Goal: Task Accomplishment & Management: Use online tool/utility

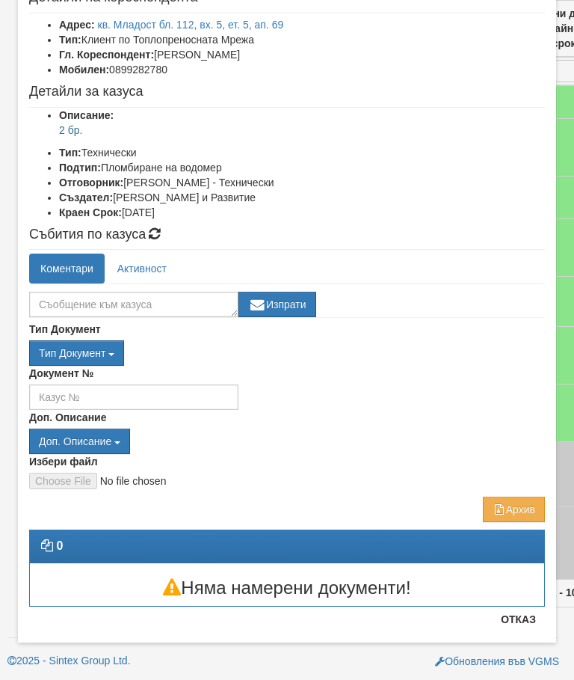
scroll to position [93, 0]
click at [517, 618] on button "Отказ" at bounding box center [518, 619] width 53 height 24
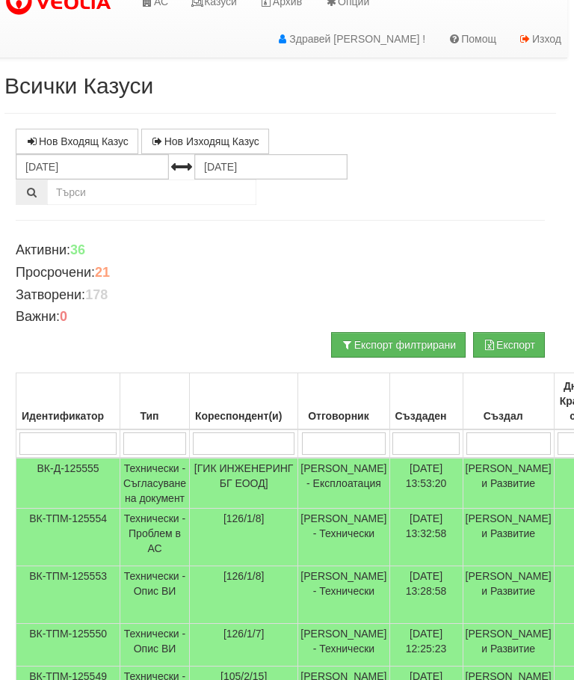
scroll to position [0, 6]
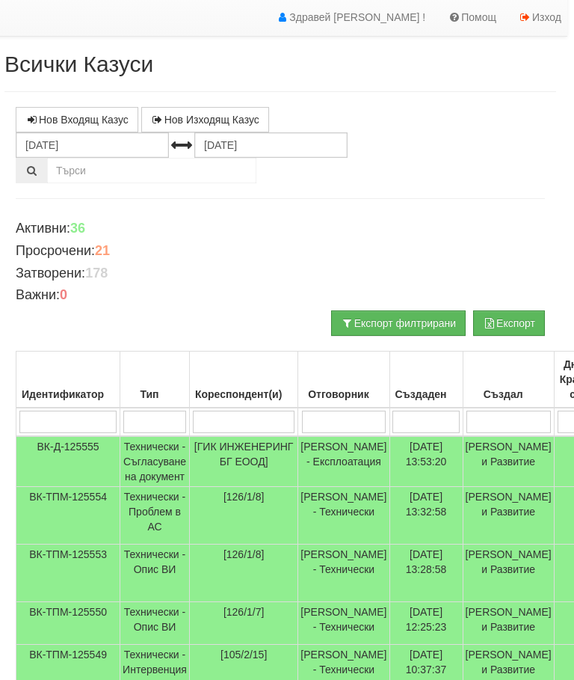
click at [165, 420] on input "search" at bounding box center [154, 422] width 63 height 22
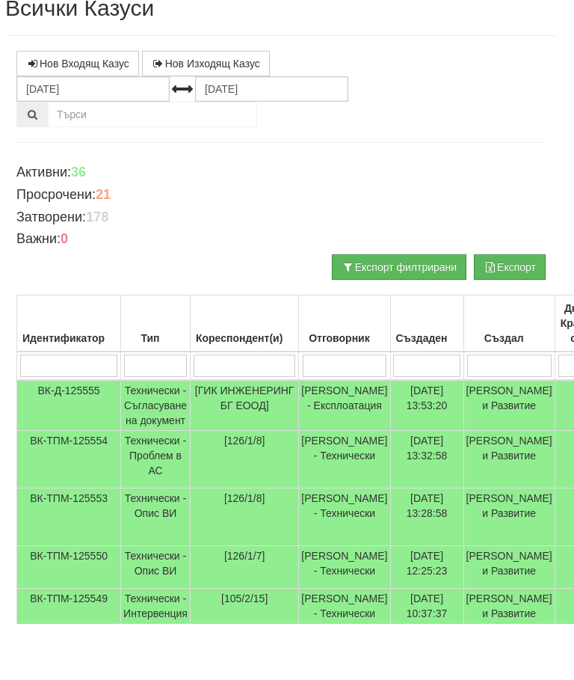
type input "1"
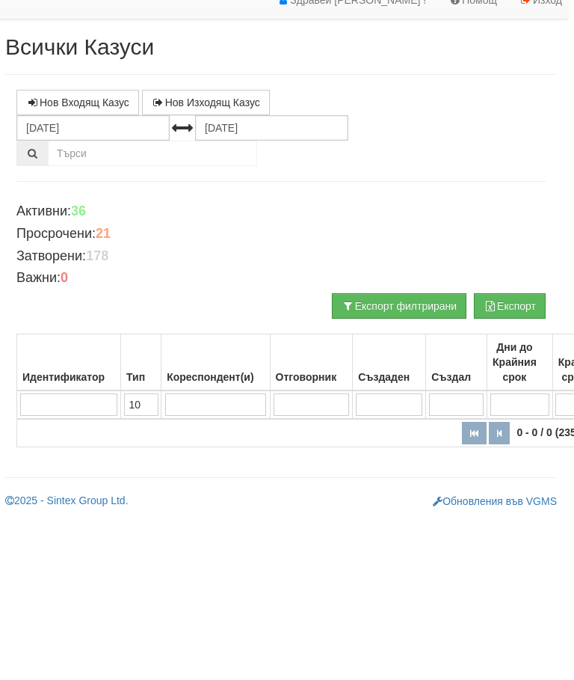
type input "109"
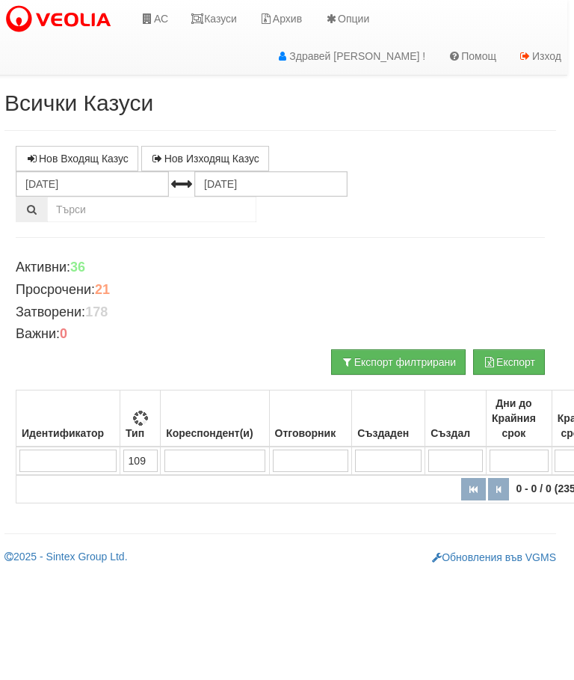
type input "109"
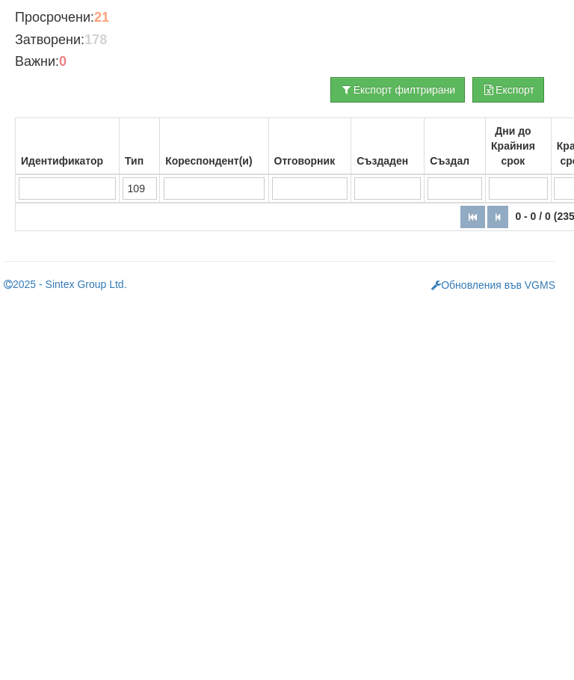
scroll to position [0, 0]
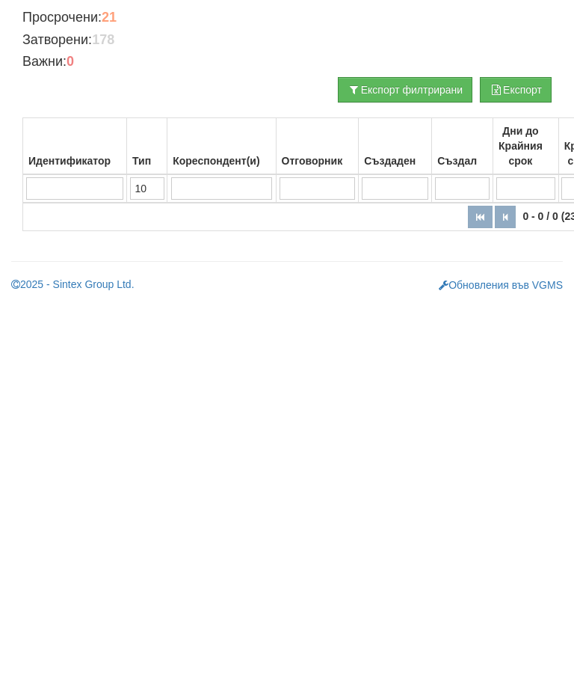
type input "1"
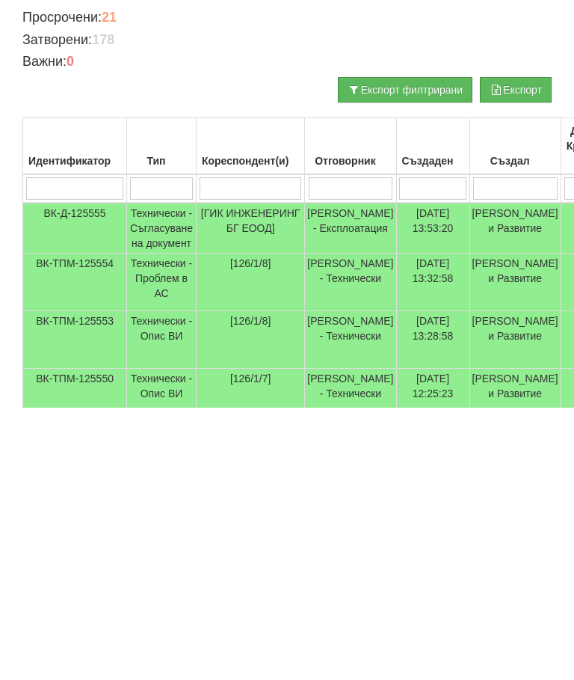
scroll to position [0, 602]
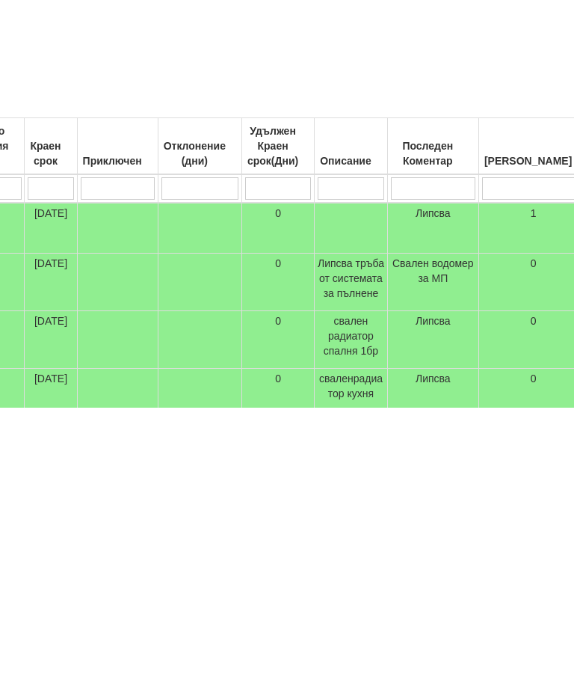
click at [401, 390] on th "Последен Коментар" at bounding box center [432, 418] width 91 height 57
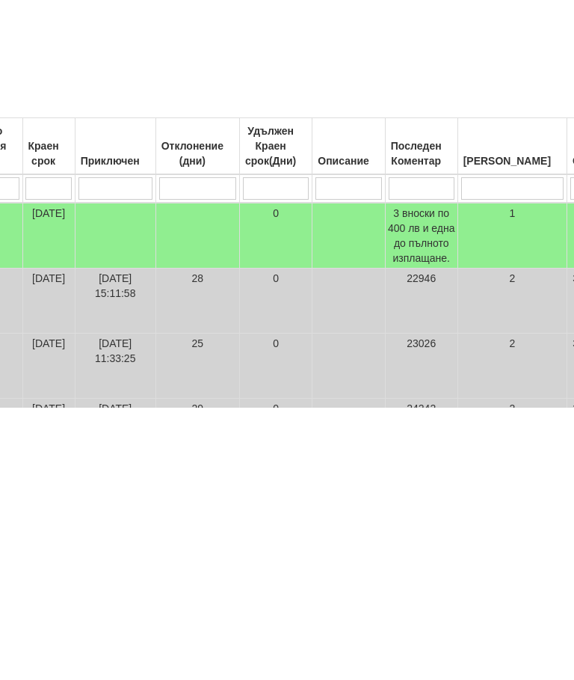
scroll to position [272, 585]
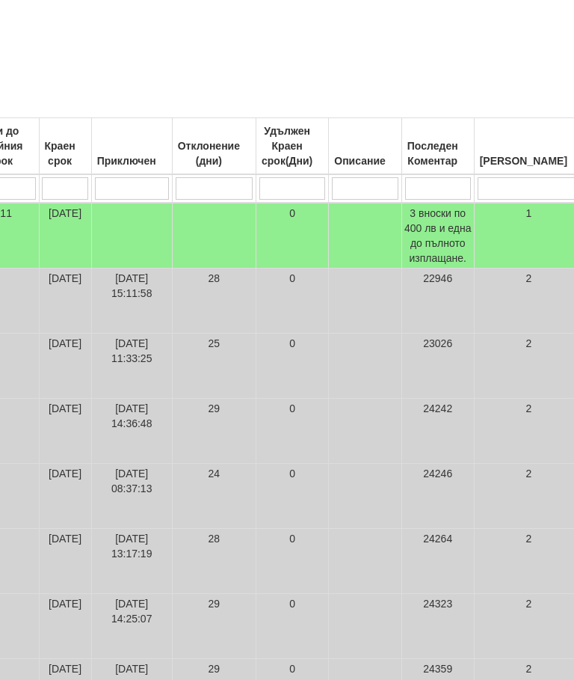
click at [405, 187] on input "search" at bounding box center [438, 188] width 66 height 22
type input "1"
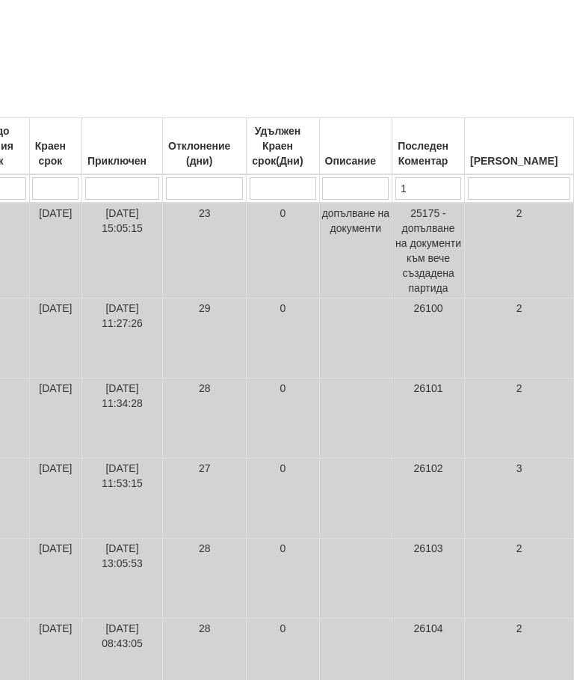
type input "17"
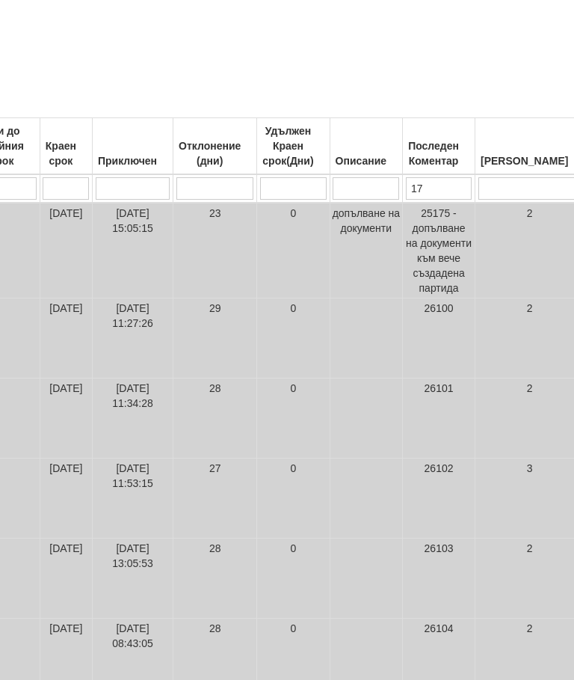
type input "17"
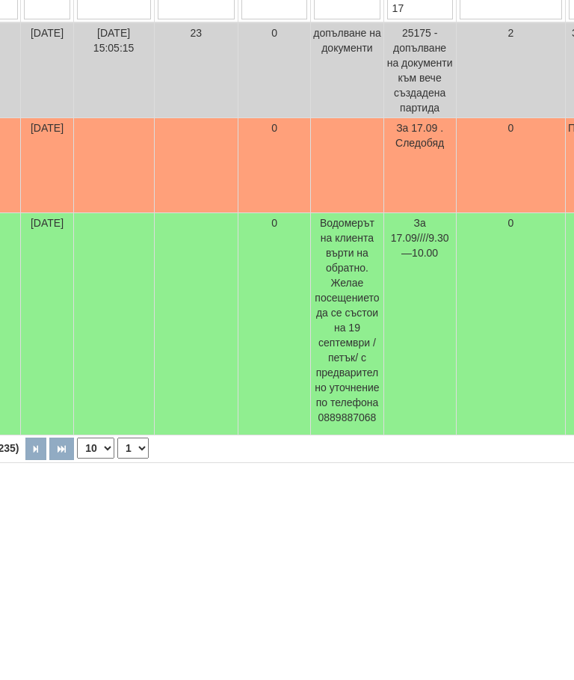
scroll to position [306, 65]
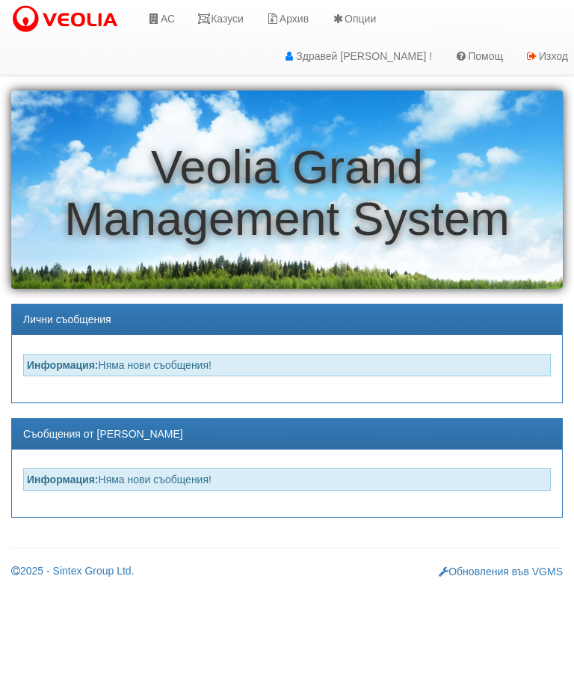
click at [181, 23] on link "АС" at bounding box center [161, 18] width 50 height 37
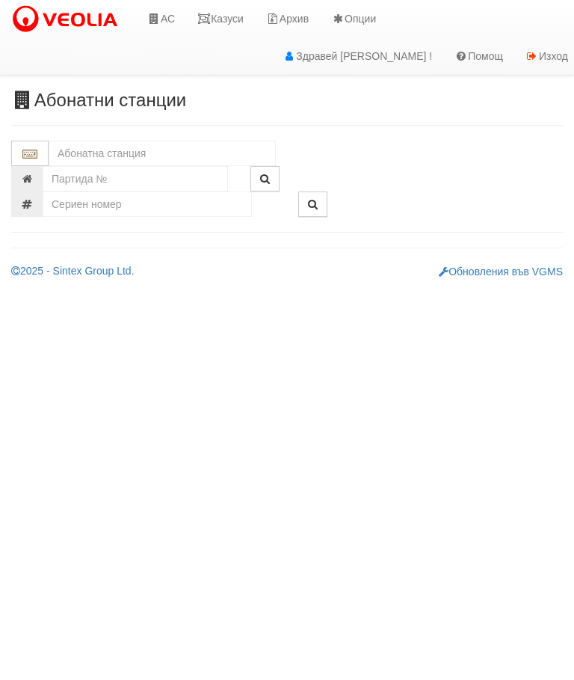
click at [135, 151] on input "text" at bounding box center [162, 153] width 227 height 25
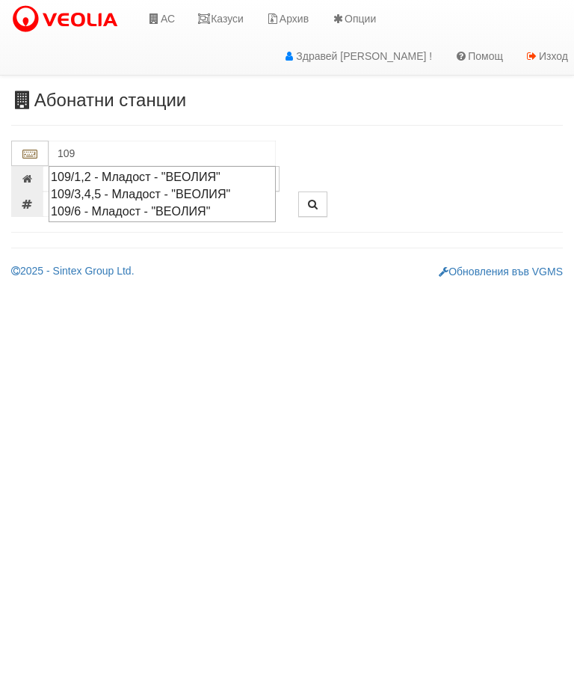
click at [162, 190] on div "109/3,4,5 - Младост - "ВЕОЛИЯ"" at bounding box center [162, 193] width 223 height 17
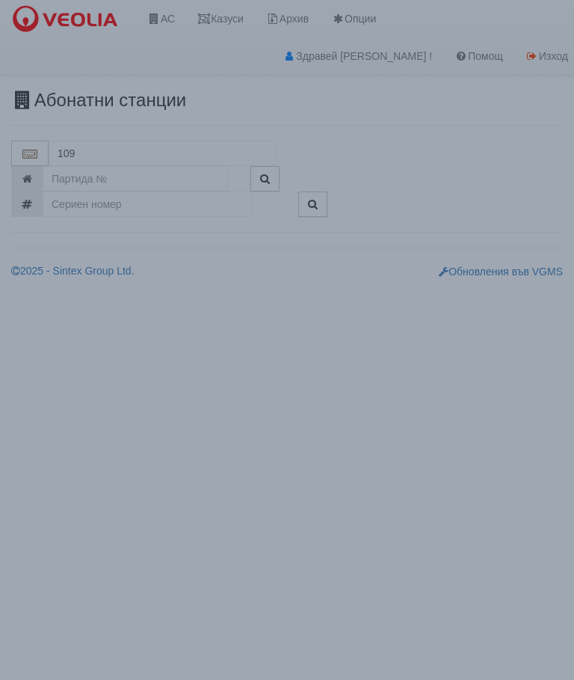
type input "109/3,4,5 - Младост - "ВЕОЛИЯ""
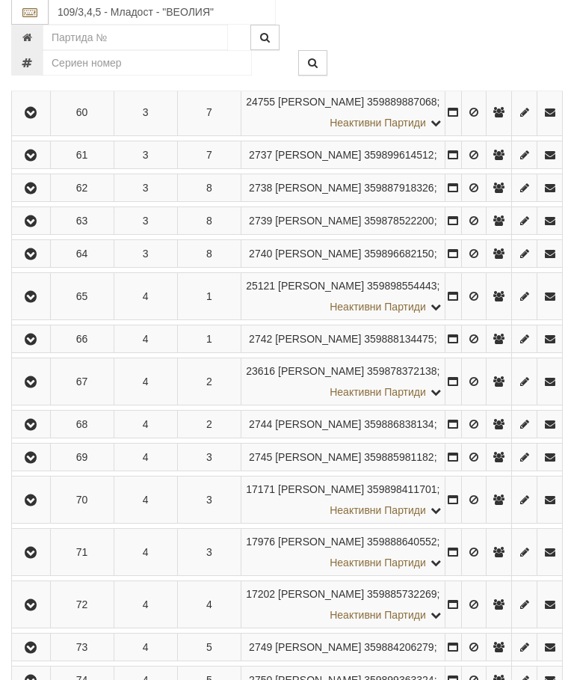
scroll to position [1179, 0]
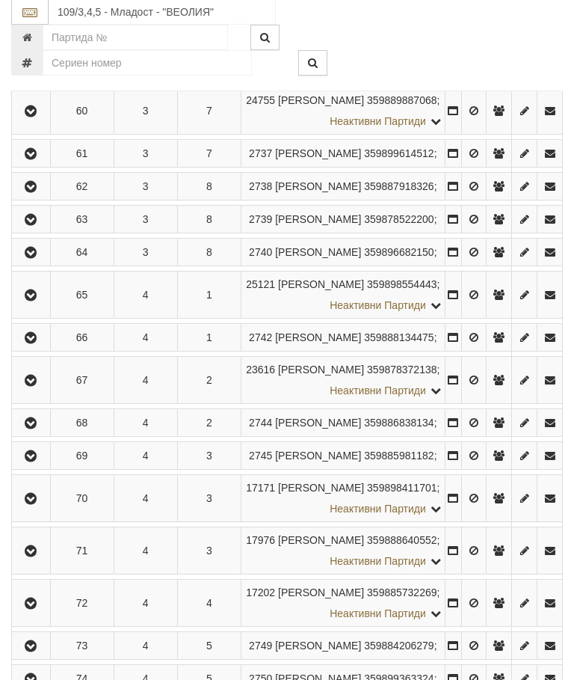
click at [39, 117] on icon "button" at bounding box center [31, 112] width 18 height 10
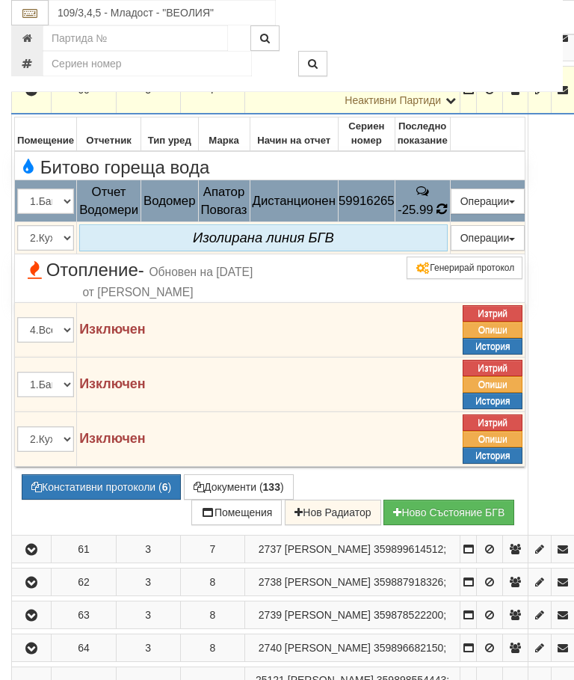
click at [448, 216] on icon at bounding box center [442, 209] width 11 height 13
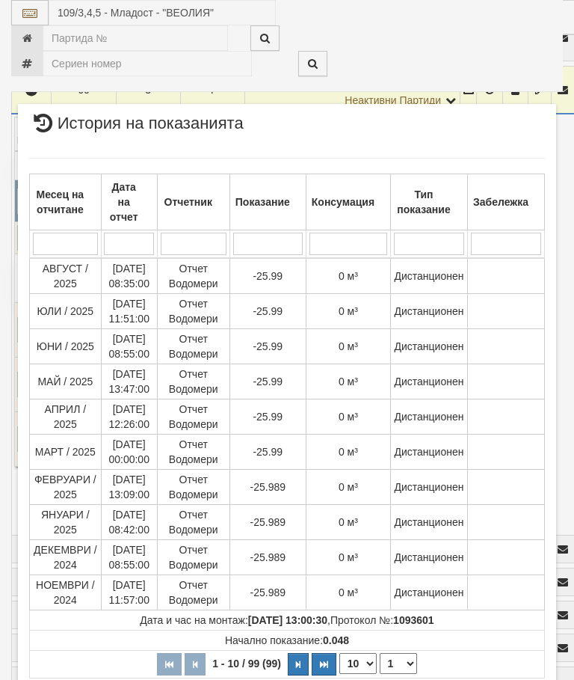
scroll to position [110, 0]
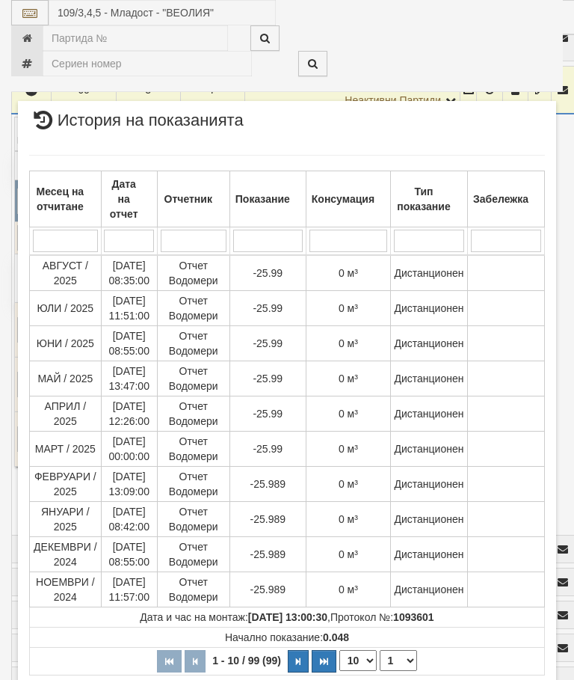
click at [328, 663] on icon "button" at bounding box center [324, 661] width 8 height 8
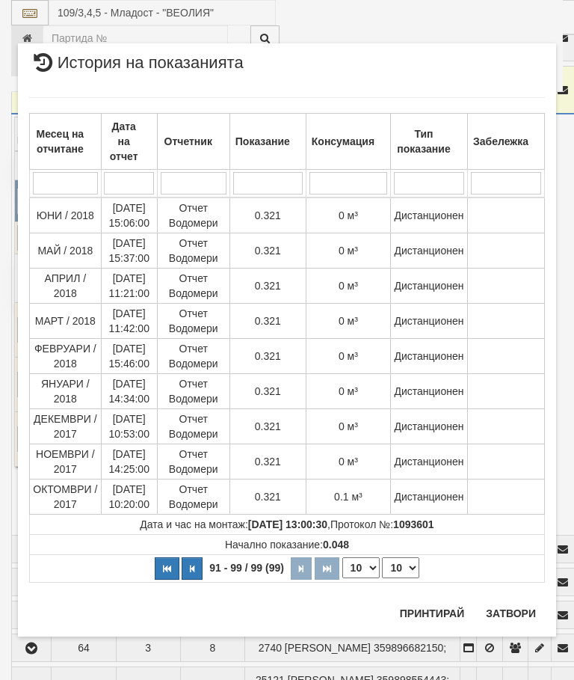
scroll to position [0, 0]
click at [167, 572] on icon "button" at bounding box center [167, 569] width 8 height 8
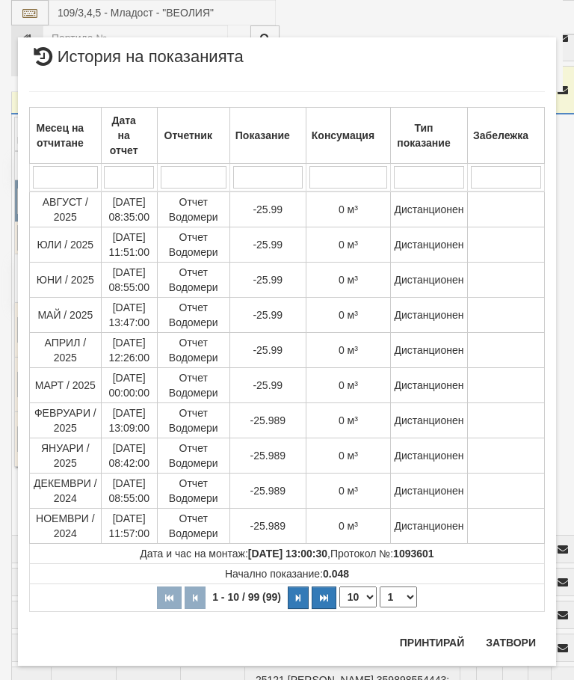
click at [333, 599] on button "button" at bounding box center [324, 597] width 25 height 22
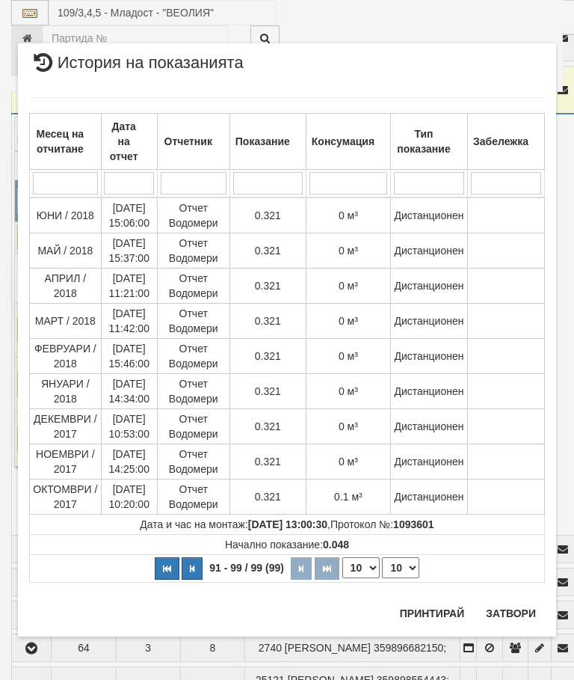
click at [164, 565] on button "button" at bounding box center [167, 568] width 25 height 22
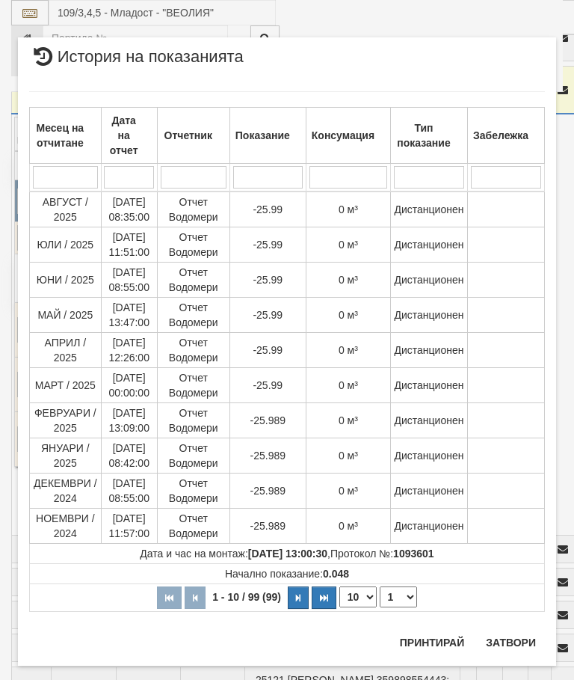
click at [333, 597] on button "button" at bounding box center [324, 597] width 25 height 22
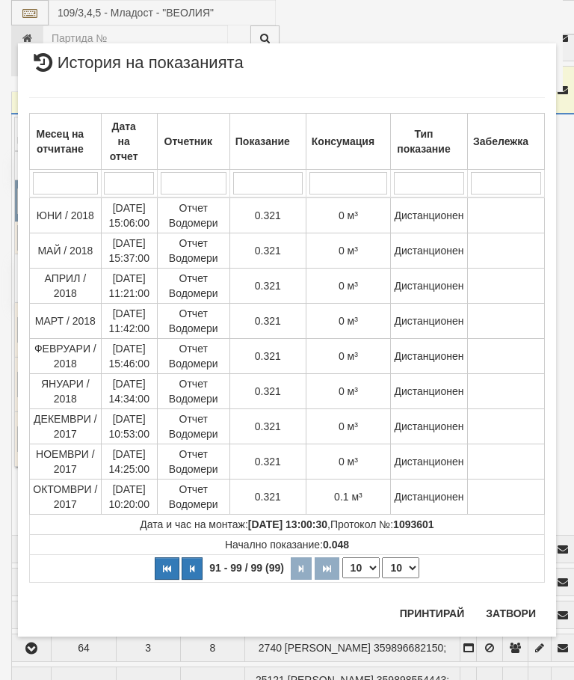
click at [170, 563] on button "button" at bounding box center [167, 568] width 25 height 22
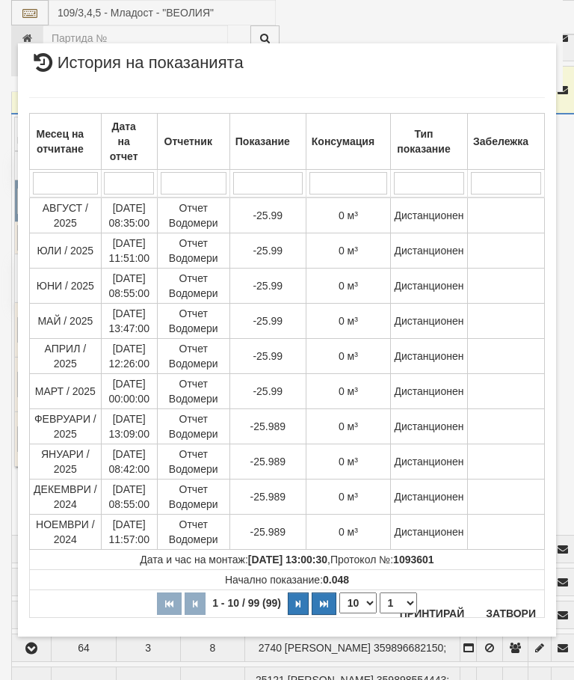
select select "1"
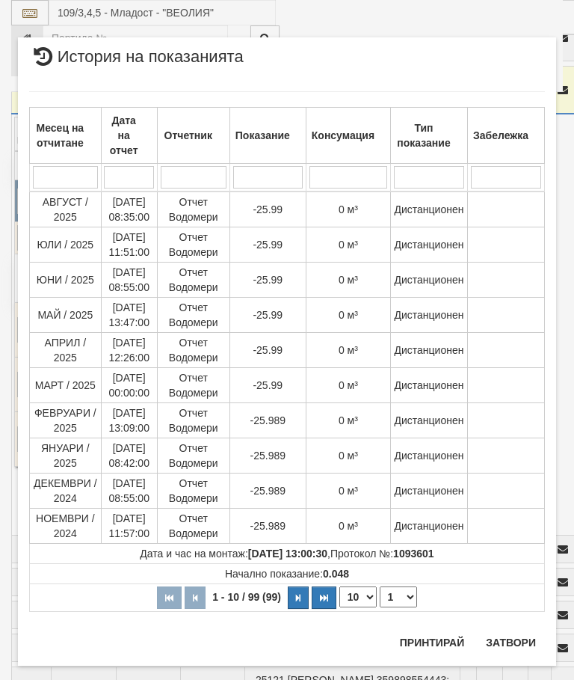
scroll to position [1292, 0]
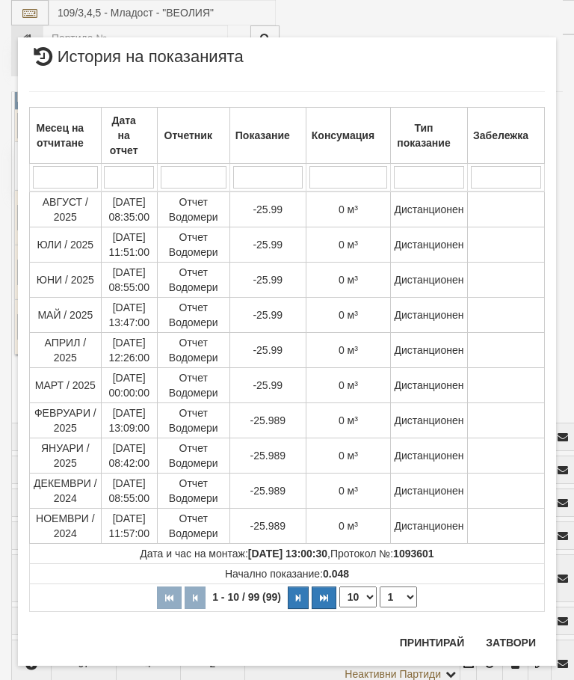
click at [509, 645] on button "Затвори" at bounding box center [511, 642] width 68 height 24
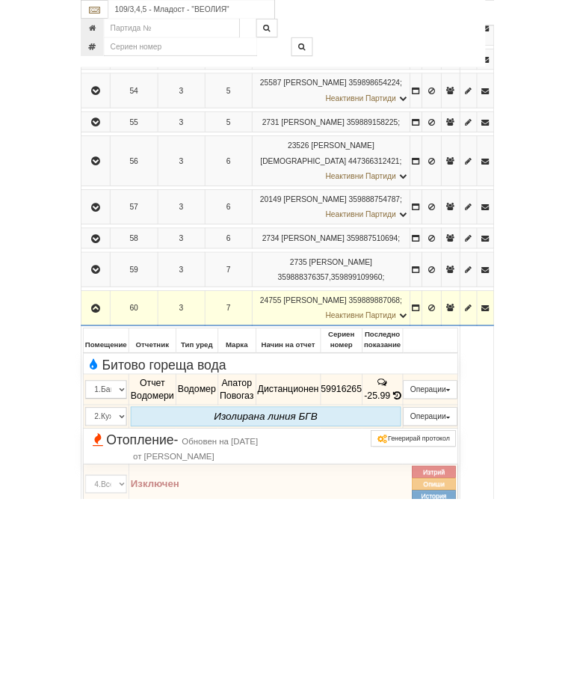
scroll to position [992, 0]
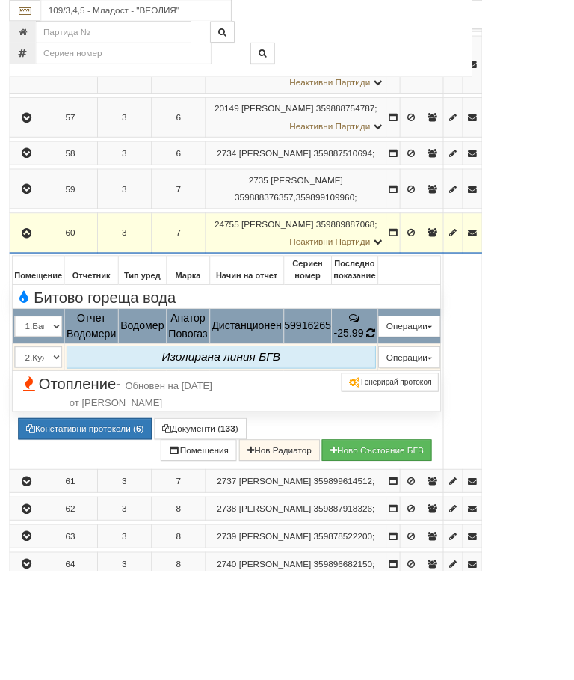
click at [448, 404] on icon at bounding box center [442, 396] width 12 height 13
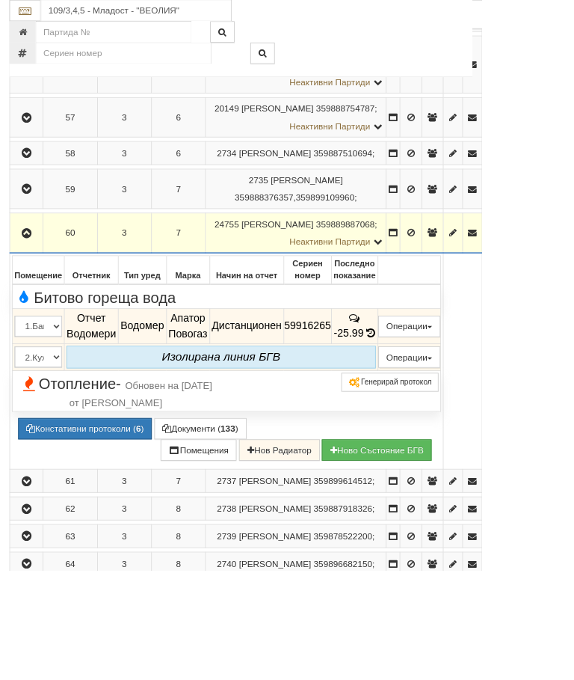
click at [448, 404] on icon at bounding box center [442, 396] width 12 height 13
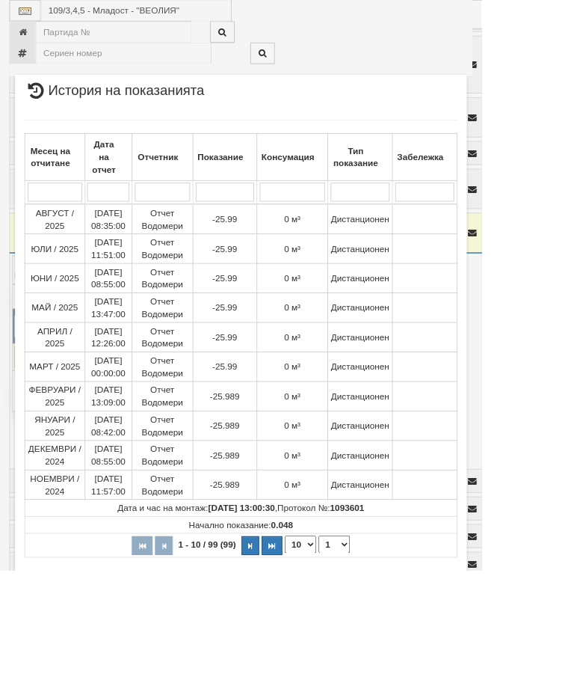
scroll to position [265, 0]
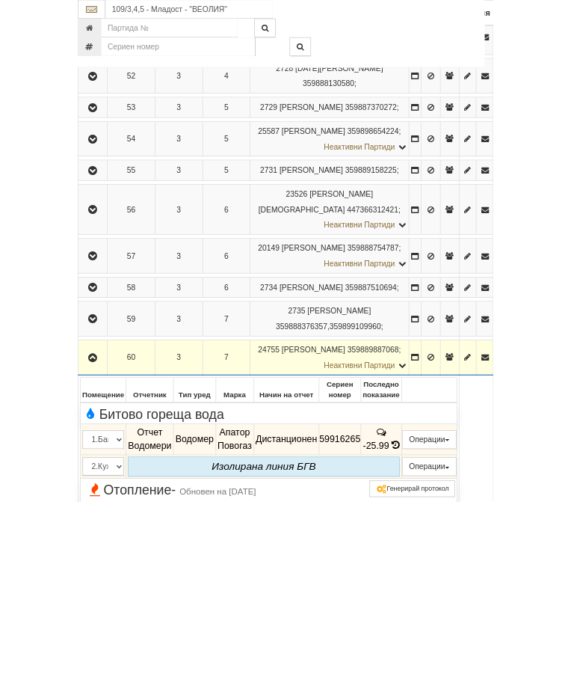
scroll to position [946, 0]
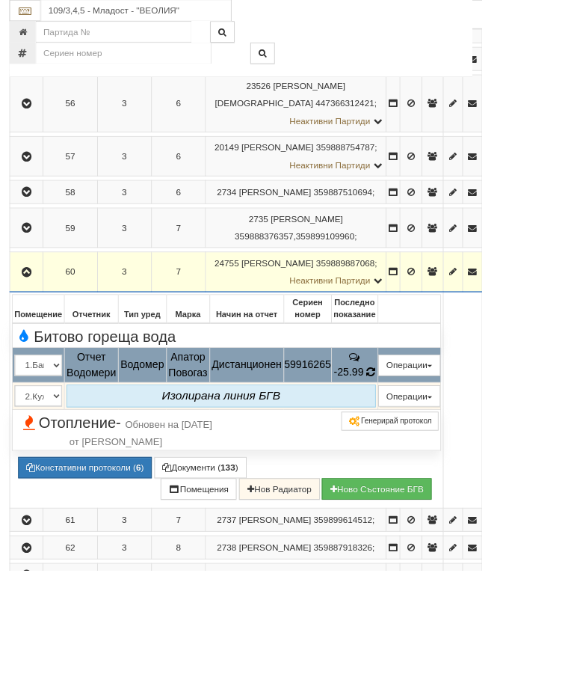
click at [448, 450] on icon at bounding box center [442, 443] width 12 height 13
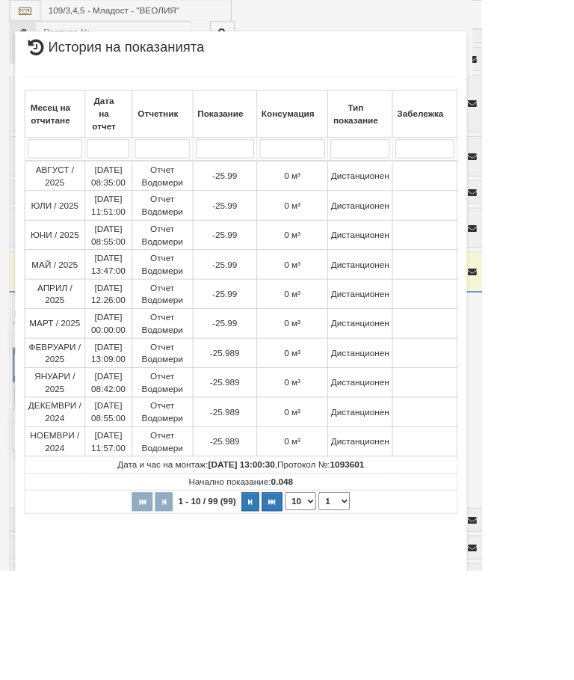
click at [328, 597] on icon "button" at bounding box center [324, 598] width 8 height 8
select select "10"
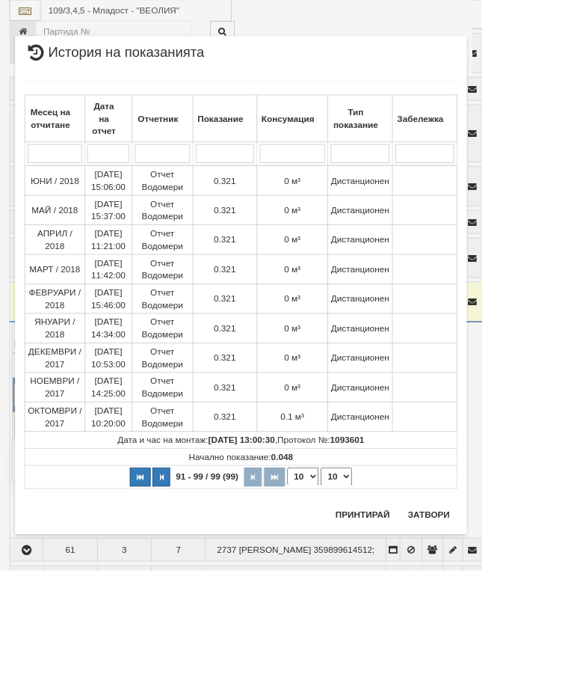
scroll to position [913, 0]
click at [545, 612] on button "Затвори" at bounding box center [511, 613] width 68 height 24
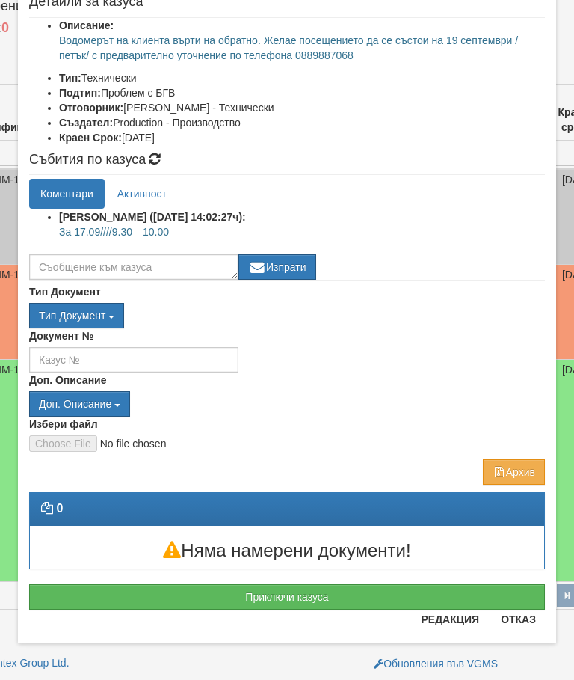
scroll to position [183, 0]
click at [314, 572] on div "Приключи казуса" at bounding box center [287, 589] width 538 height 40
click at [289, 586] on button "Приключи казуса" at bounding box center [287, 596] width 516 height 25
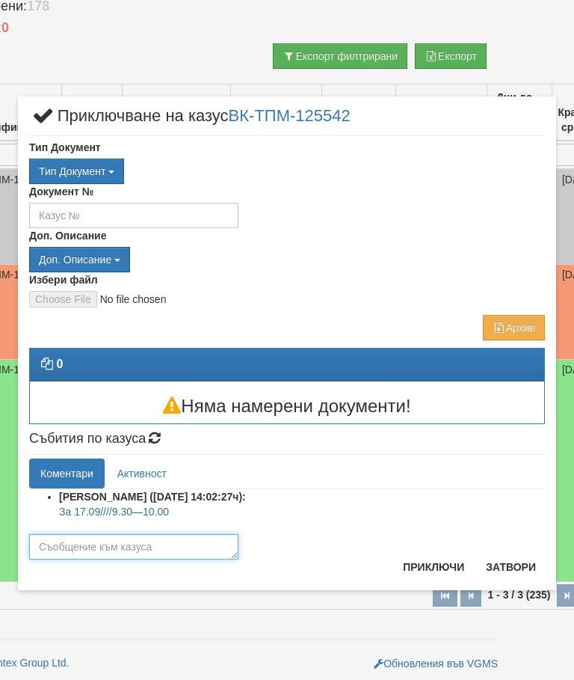
click at [159, 546] on textarea at bounding box center [133, 546] width 209 height 25
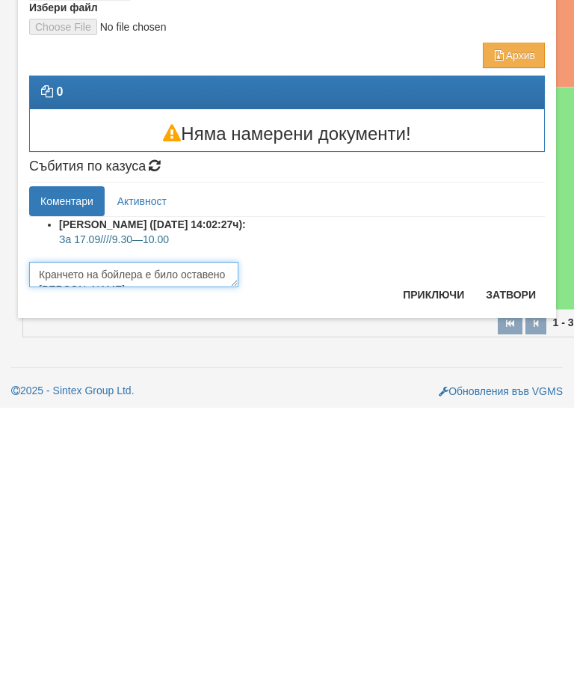
scroll to position [10, 0]
type textarea "Кранчето на бойлера е било оставено отворено."
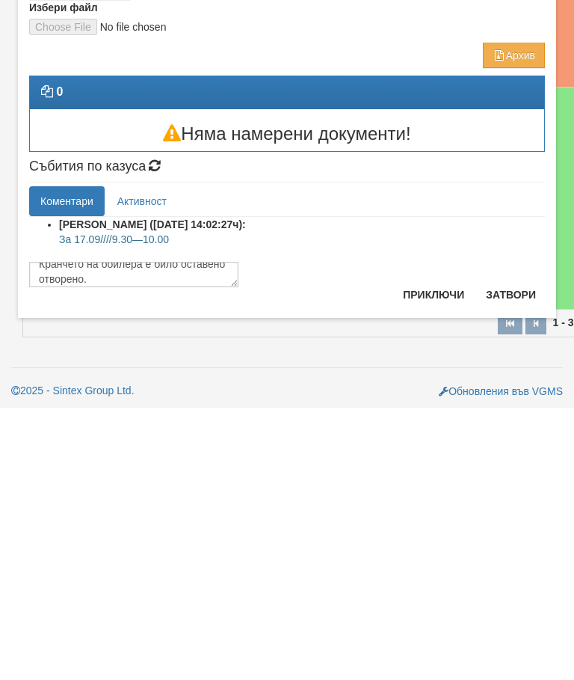
click at [412, 555] on button "Приключи" at bounding box center [433, 567] width 79 height 24
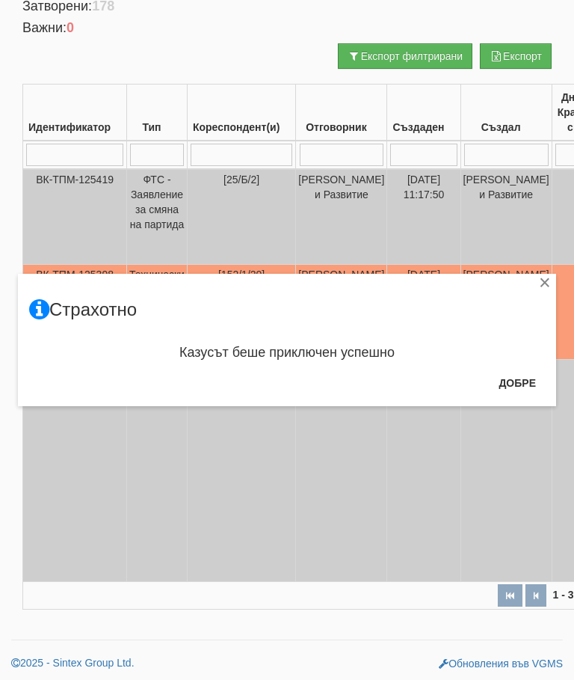
scroll to position [0, 0]
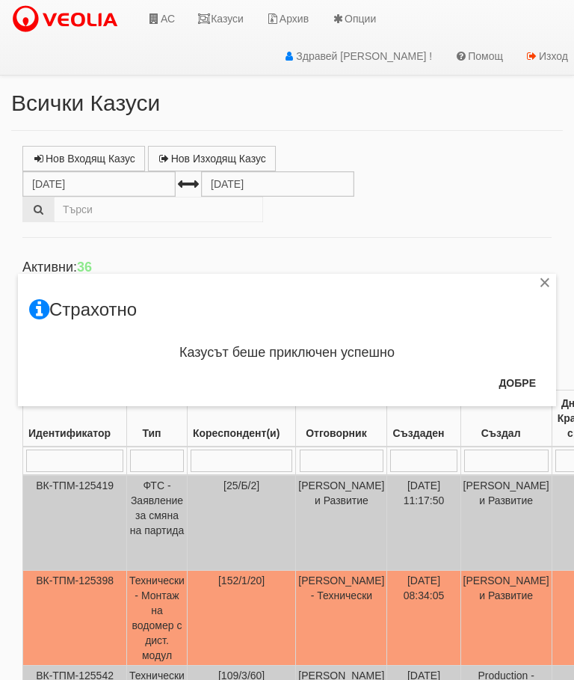
click at [167, 12] on div "× Страхотно Казусът беше приключен успешно Добре" at bounding box center [287, 203] width 561 height 406
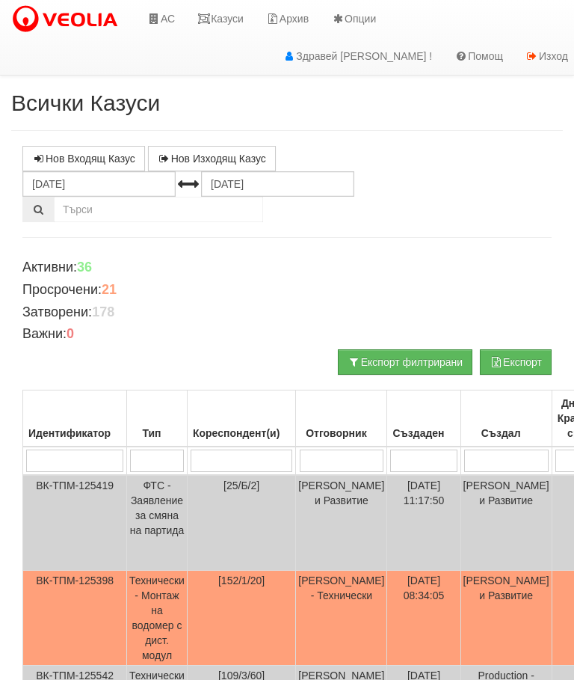
click at [182, 15] on link "АС" at bounding box center [161, 18] width 50 height 37
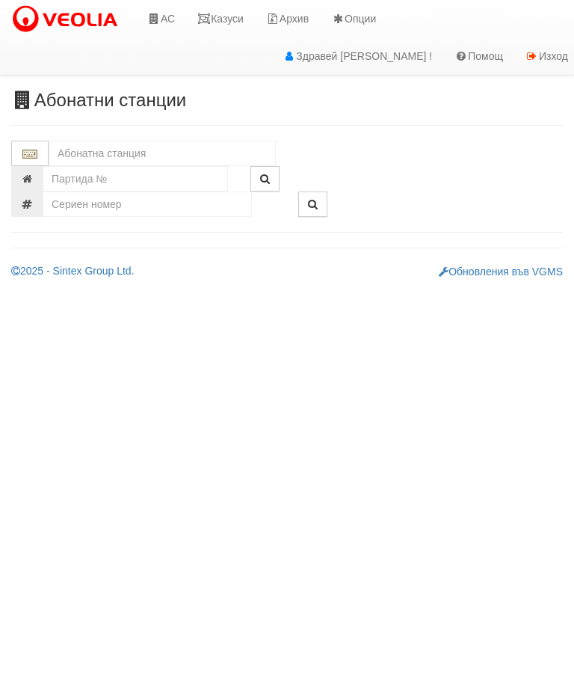
click at [133, 157] on input "text" at bounding box center [162, 153] width 227 height 25
click at [133, 170] on div "080/1 - Трошево - "ВЕОЛИЯ"" at bounding box center [162, 176] width 223 height 17
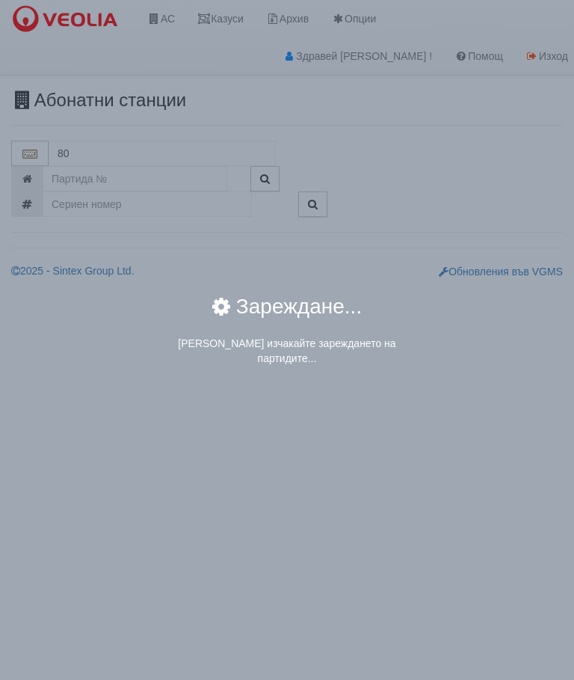
type input "080/1 - Трошево - "ВЕОЛИЯ""
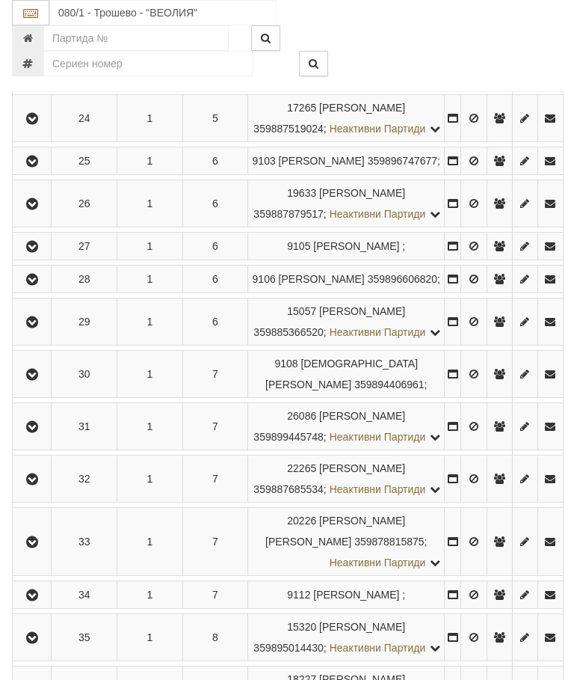
scroll to position [1320, 0]
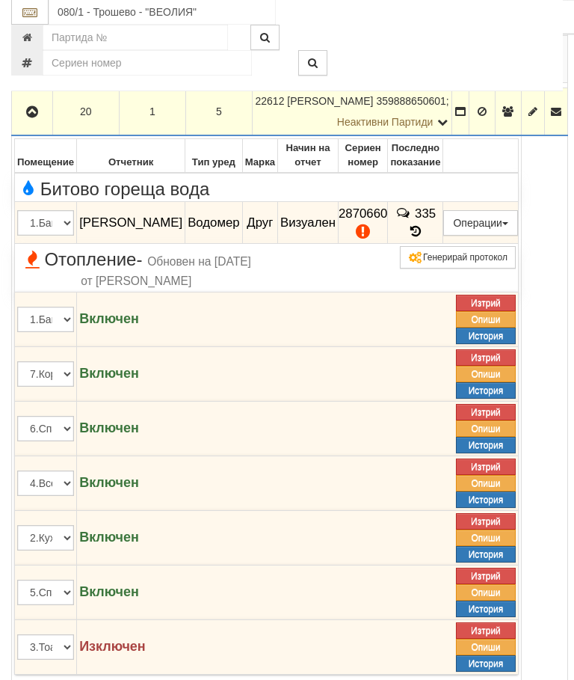
scroll to position [1145, 0]
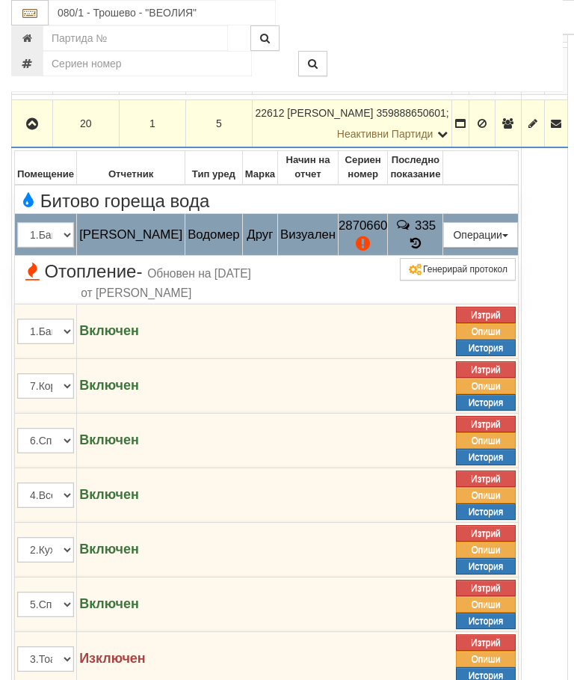
click at [0, 0] on button "Подмяна" at bounding box center [0, 0] width 0 height 0
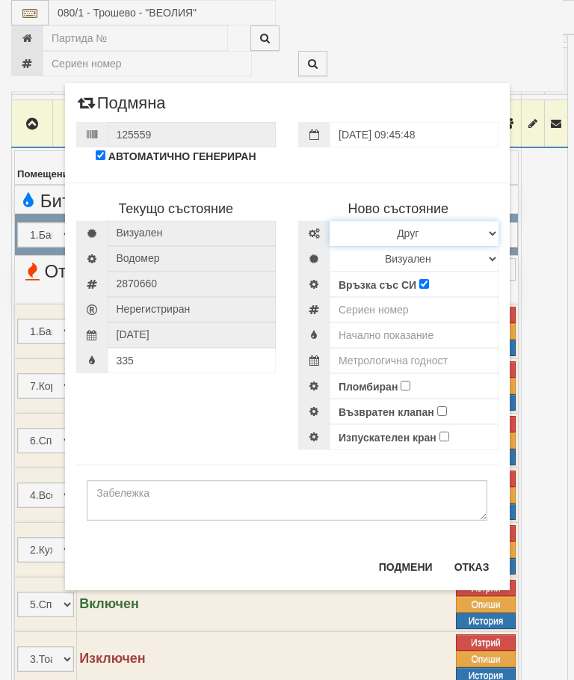
click at [481, 236] on select "Избери Марка и модел Апатор Повогаз Друг Кундис Радио Сименс Визуален Сименс Ра…" at bounding box center [414, 233] width 169 height 25
select select "ed08aeea-bb71-eb11-810c-b7de96689bdf"
click at [474, 253] on select "Визуален Дистанционен Изолирана линия БГВ Няма Oтклонение БГВ Няма Щранг БГВ" at bounding box center [414, 258] width 169 height 25
select select "2"
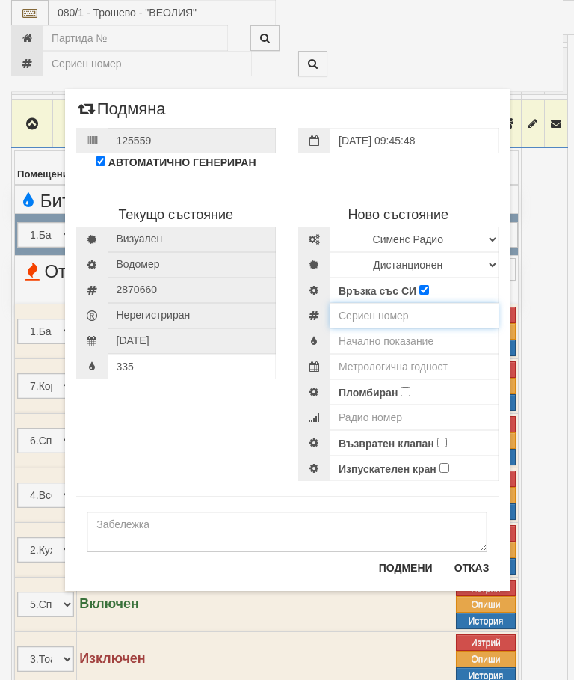
click at [387, 315] on input "number" at bounding box center [414, 315] width 169 height 25
click at [155, 378] on input "335" at bounding box center [192, 366] width 169 height 25
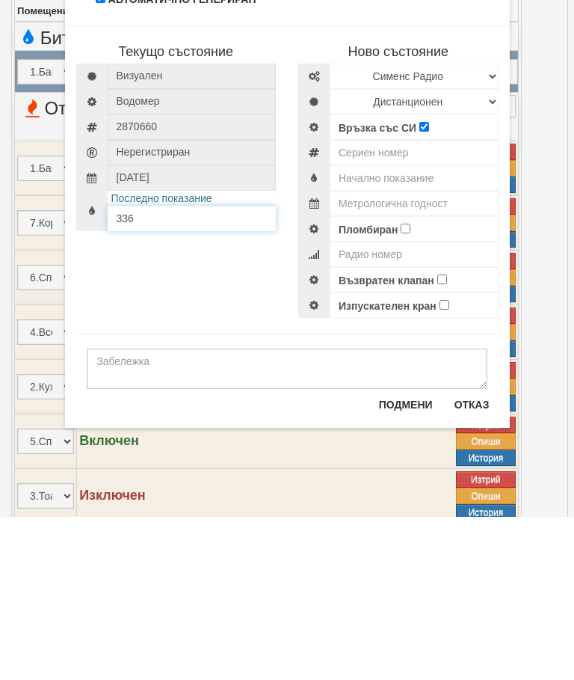
type input "336"
click at [375, 303] on input "number" at bounding box center [414, 315] width 169 height 25
click at [405, 387] on input "Пломбиран" at bounding box center [406, 392] width 10 height 10
checkbox input "true"
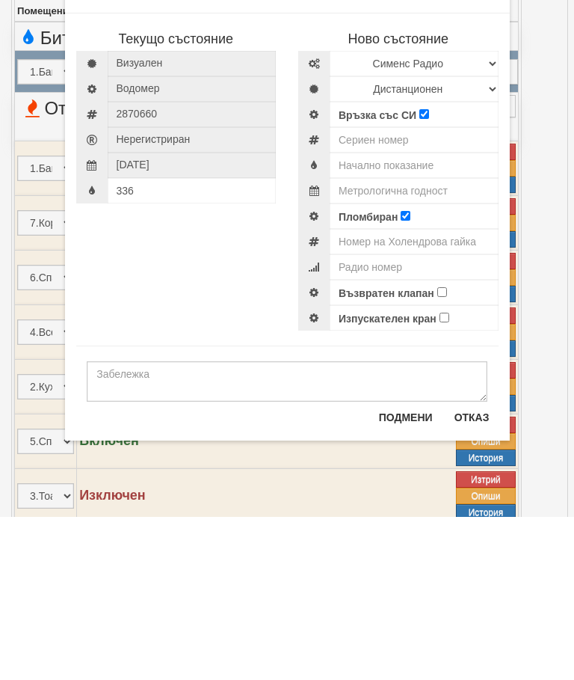
scroll to position [1308, 0]
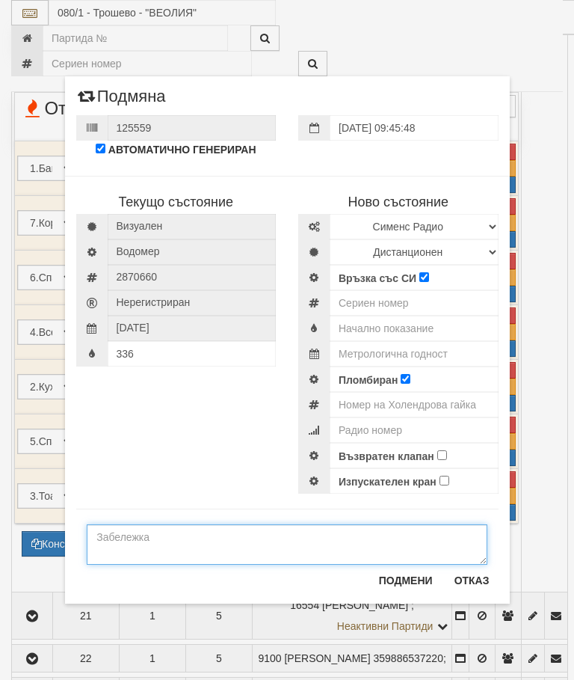
click at [120, 539] on textarea at bounding box center [287, 544] width 401 height 40
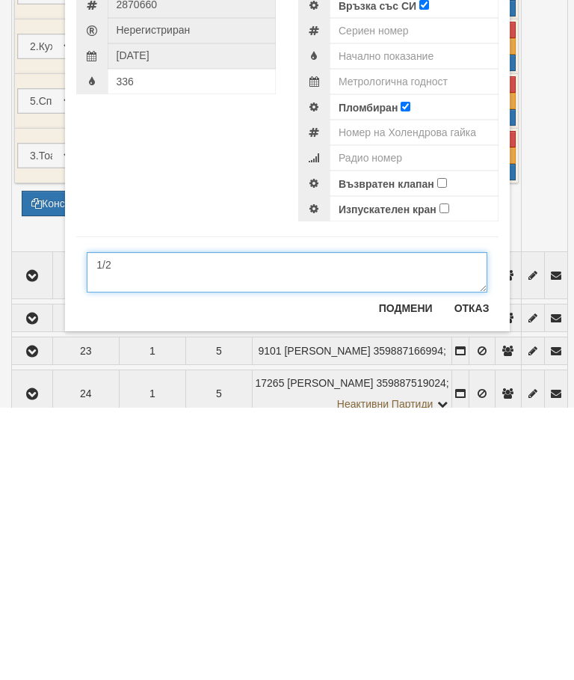
type textarea "1/2"
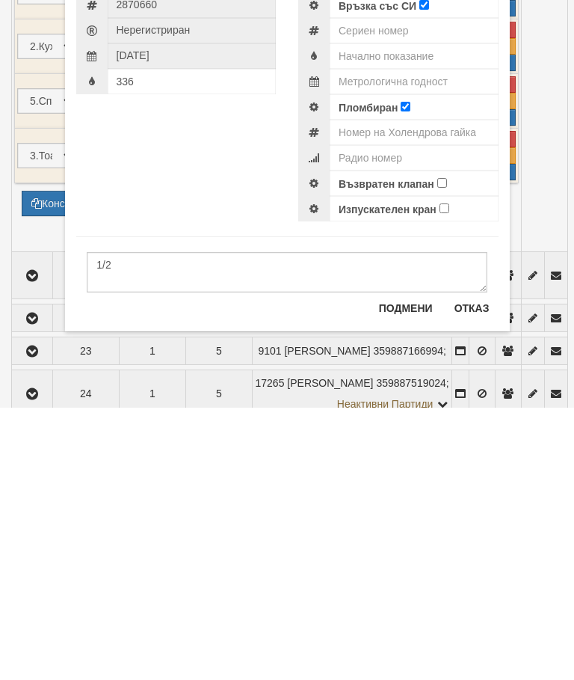
click at [445, 450] on input "Възвратен клапан" at bounding box center [442, 455] width 10 height 10
checkbox input "true"
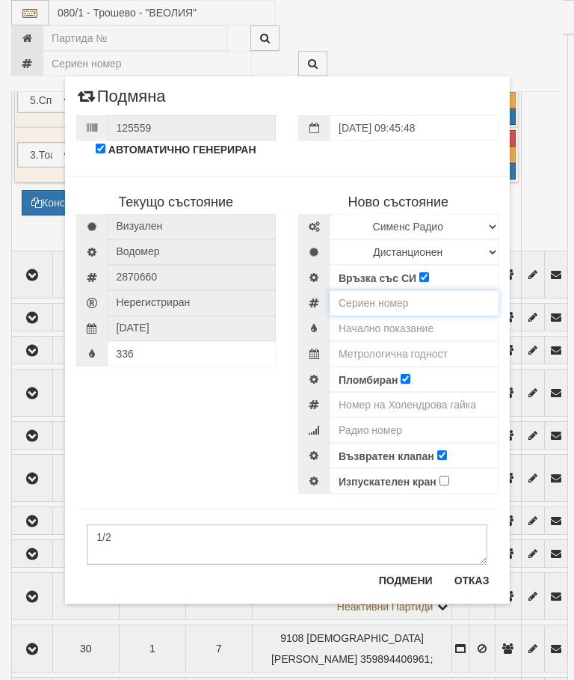
click at [362, 303] on input "number" at bounding box center [414, 302] width 169 height 25
type input "52951786"
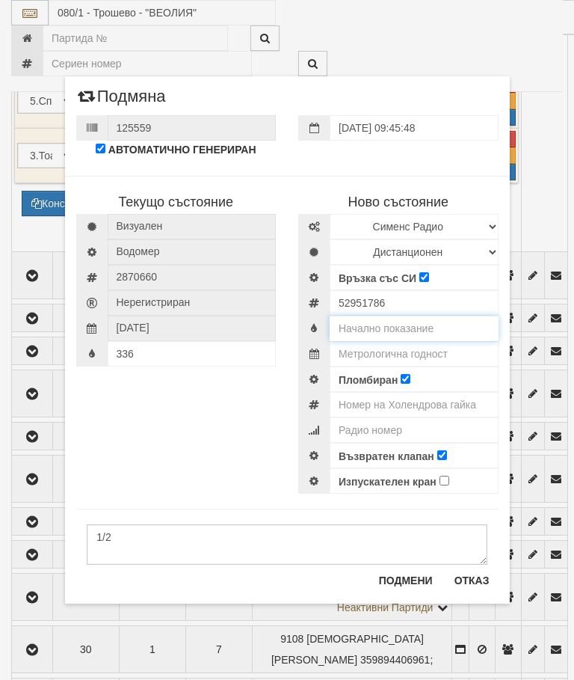
click at [411, 331] on input "text" at bounding box center [414, 328] width 169 height 25
type input "0"
click at [417, 356] on input "text" at bounding box center [414, 353] width 169 height 25
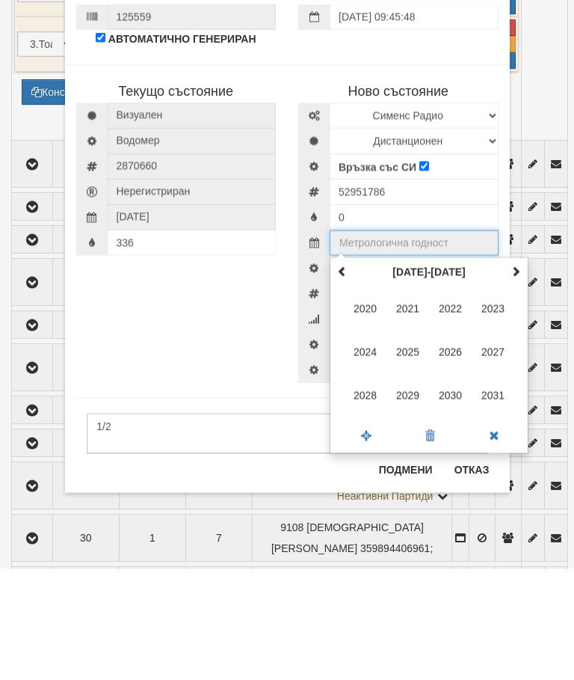
click at [510, 372] on th at bounding box center [516, 383] width 18 height 22
click at [402, 443] on span "2035" at bounding box center [408, 463] width 40 height 40
type input "2035"
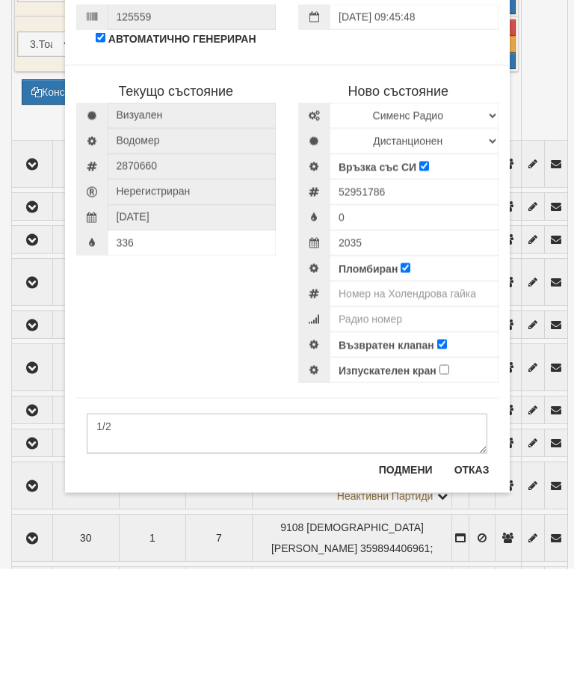
scroll to position [1759, 0]
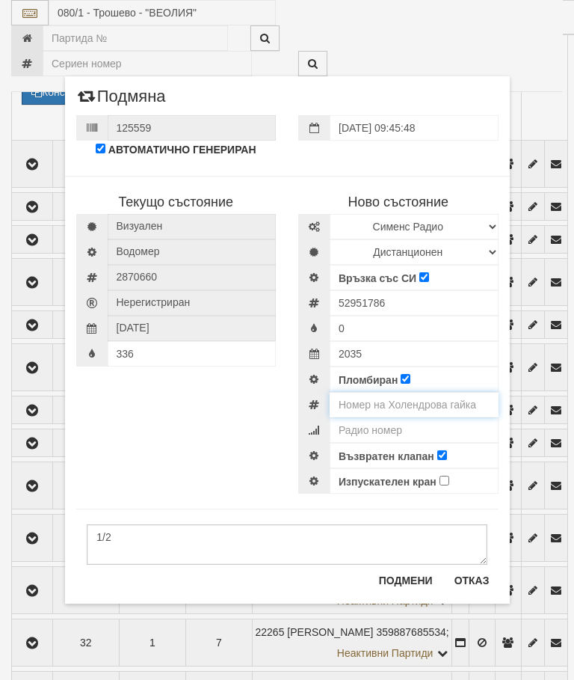
click at [449, 407] on input "number" at bounding box center [414, 404] width 169 height 25
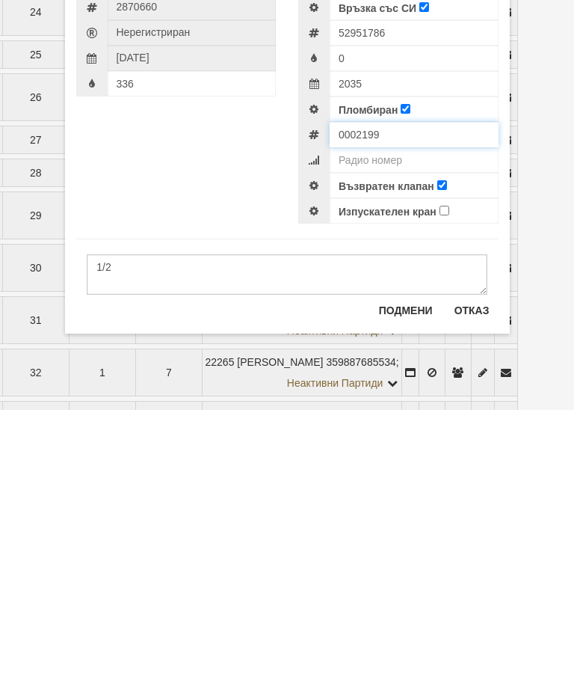
type input "0002199"
click at [397, 568] on button "Подмени" at bounding box center [406, 580] width 72 height 24
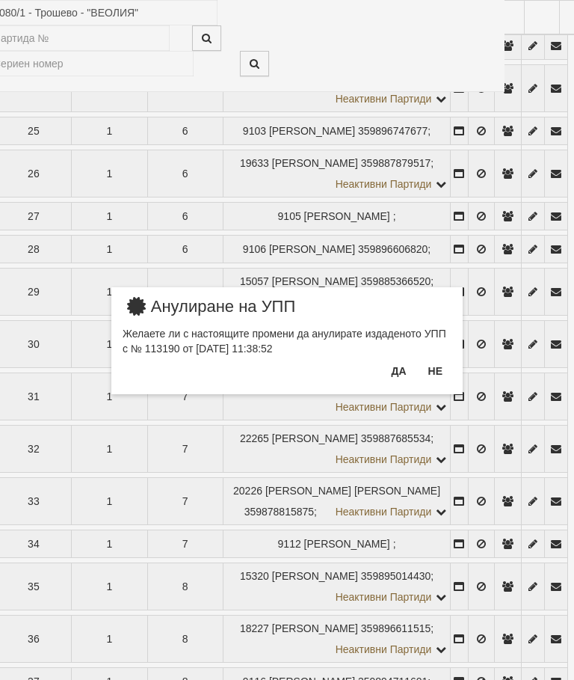
click at [400, 372] on button "Да" at bounding box center [398, 371] width 33 height 24
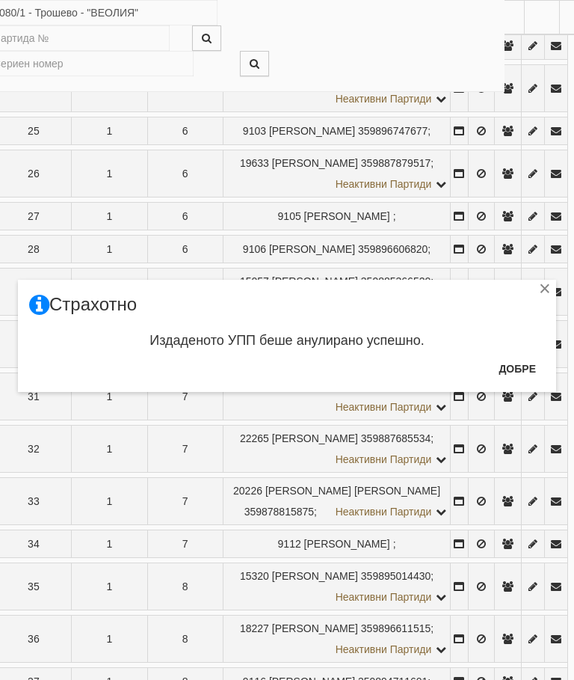
click at [510, 372] on button "Добре" at bounding box center [517, 369] width 55 height 24
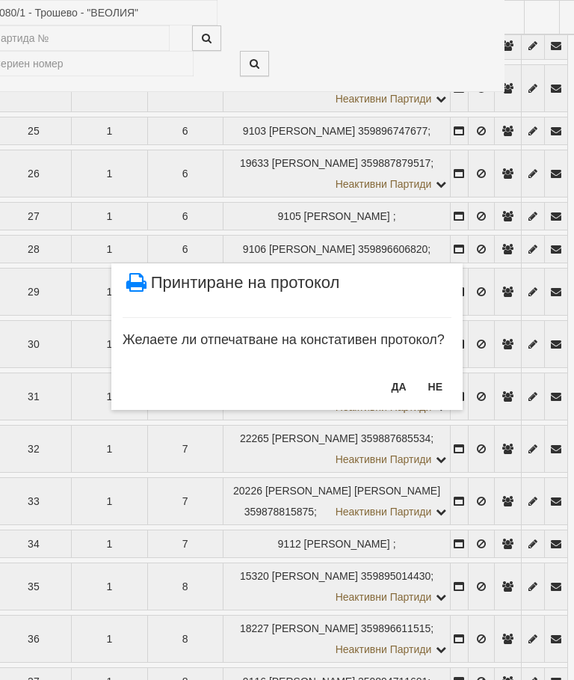
click at [434, 388] on button "НЕ" at bounding box center [435, 387] width 32 height 24
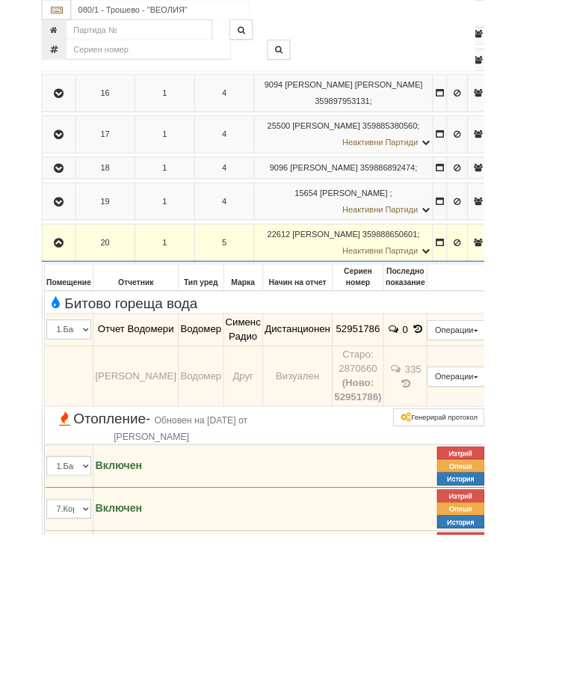
scroll to position [1016, 0]
